Goal: Communication & Community: Answer question/provide support

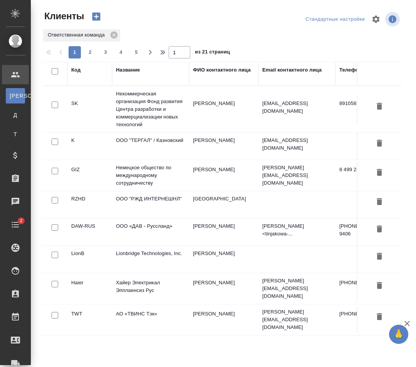
select select "RU"
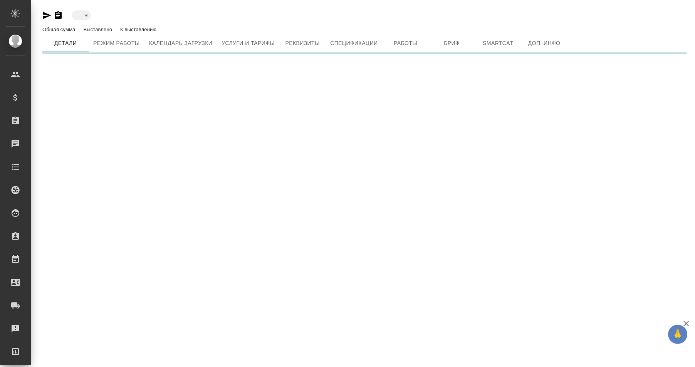
type input "blackList"
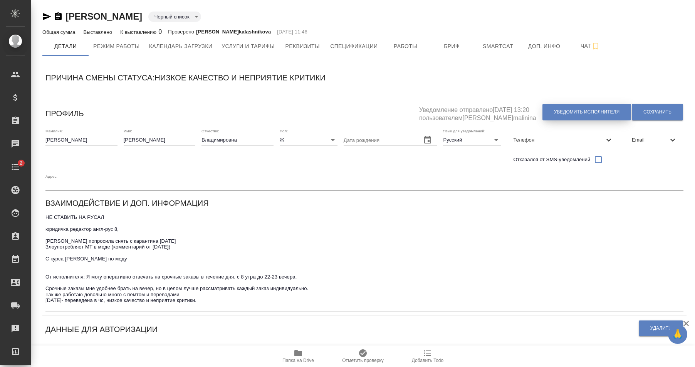
click at [591, 113] on span "Уведомить исполнителя" at bounding box center [586, 112] width 65 height 7
type textarea "Loremi dolo, Sitamet! Consectetura e seddoeius temporincid ut laboreetdol magna…"
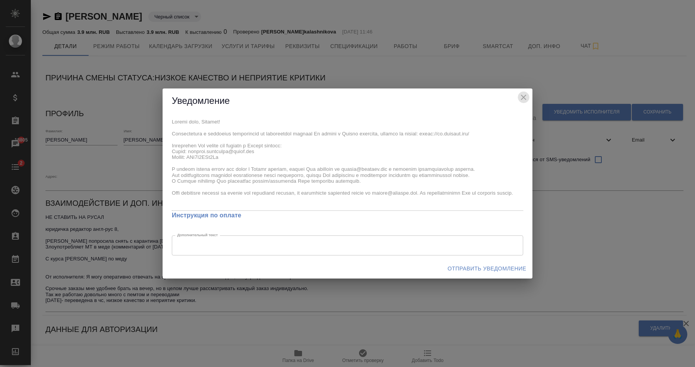
click at [527, 95] on icon "close" at bounding box center [523, 97] width 9 height 9
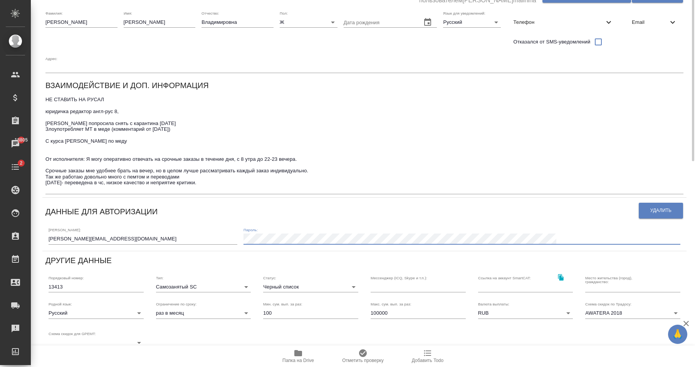
scroll to position [39, 0]
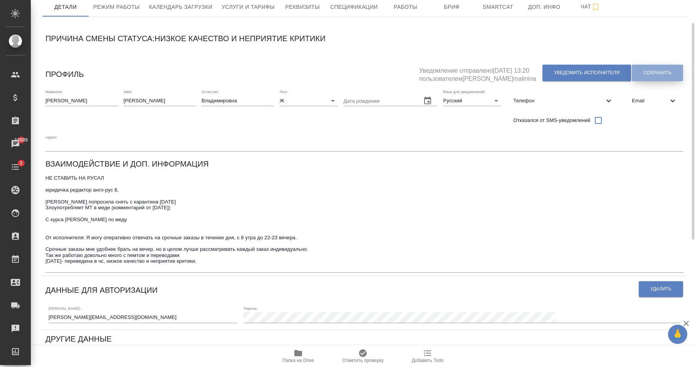
click at [657, 76] on span "Сохранить" at bounding box center [657, 73] width 28 height 7
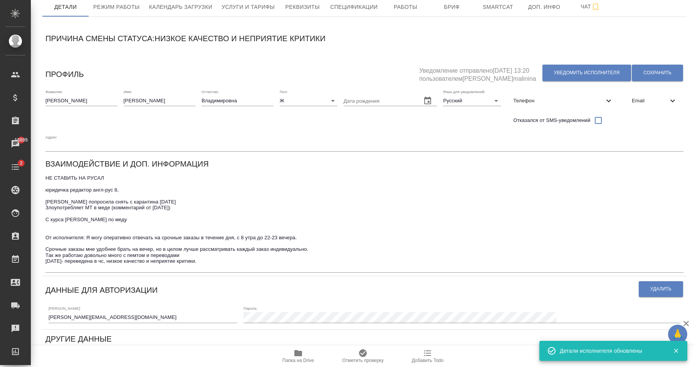
click at [157, 318] on input "[PERSON_NAME][EMAIL_ADDRESS][DOMAIN_NAME]" at bounding box center [143, 317] width 189 height 11
